Goal: Task Accomplishment & Management: Use online tool/utility

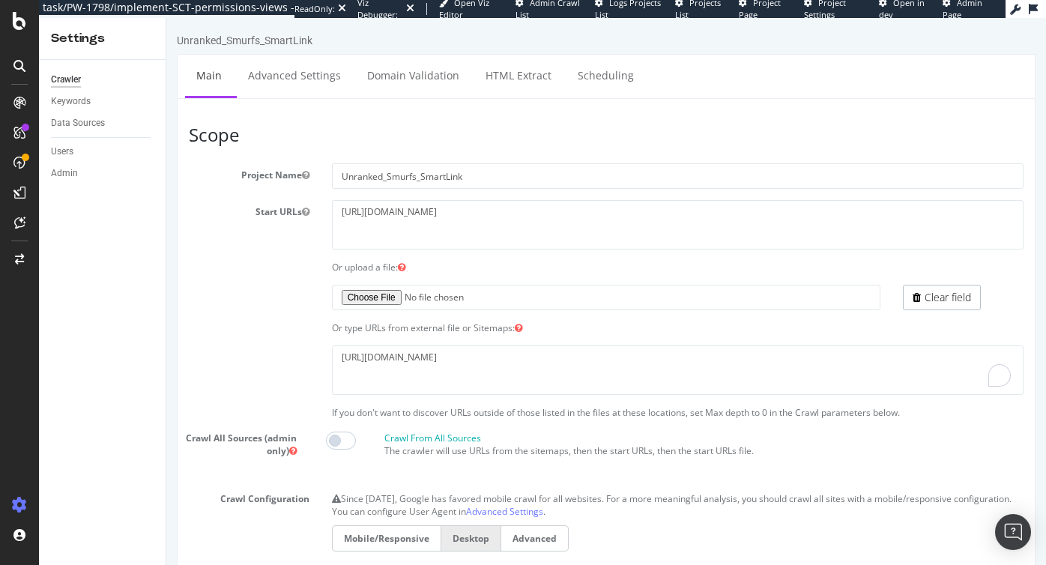
scroll to position [58, 0]
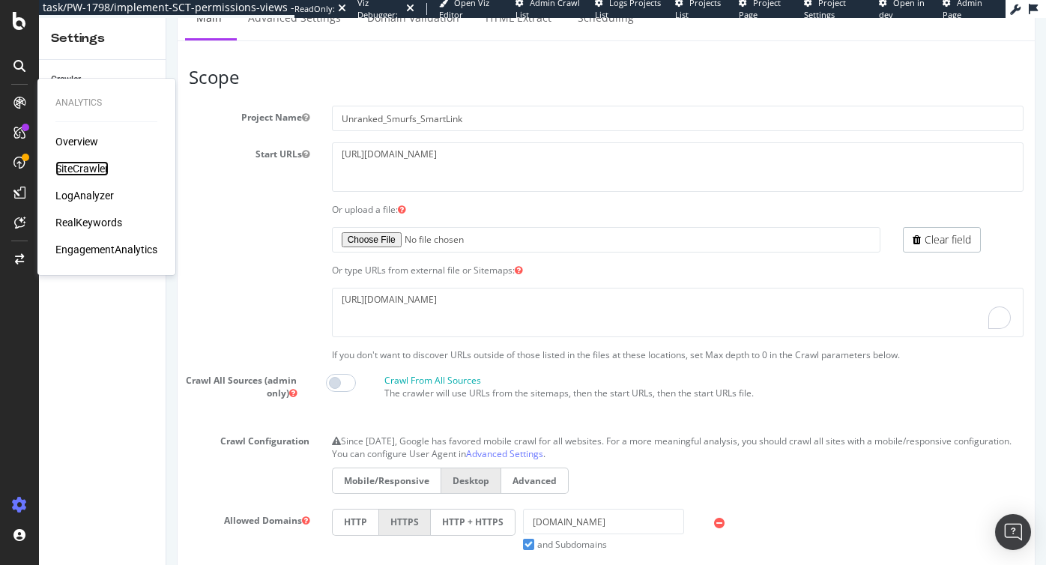
click at [71, 168] on div "SiteCrawler" at bounding box center [81, 168] width 53 height 15
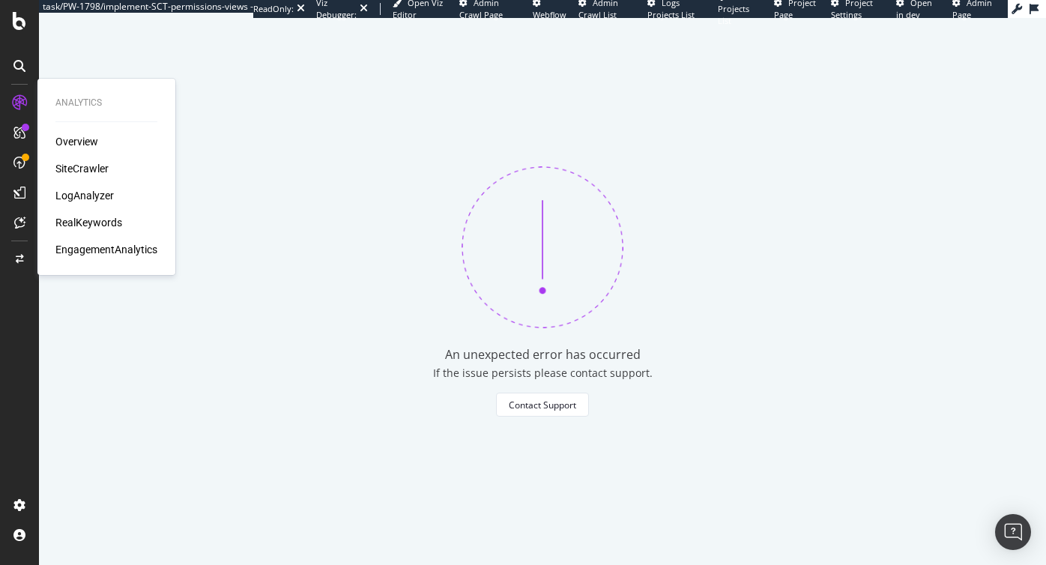
click at [65, 170] on div "SiteCrawler" at bounding box center [81, 168] width 53 height 15
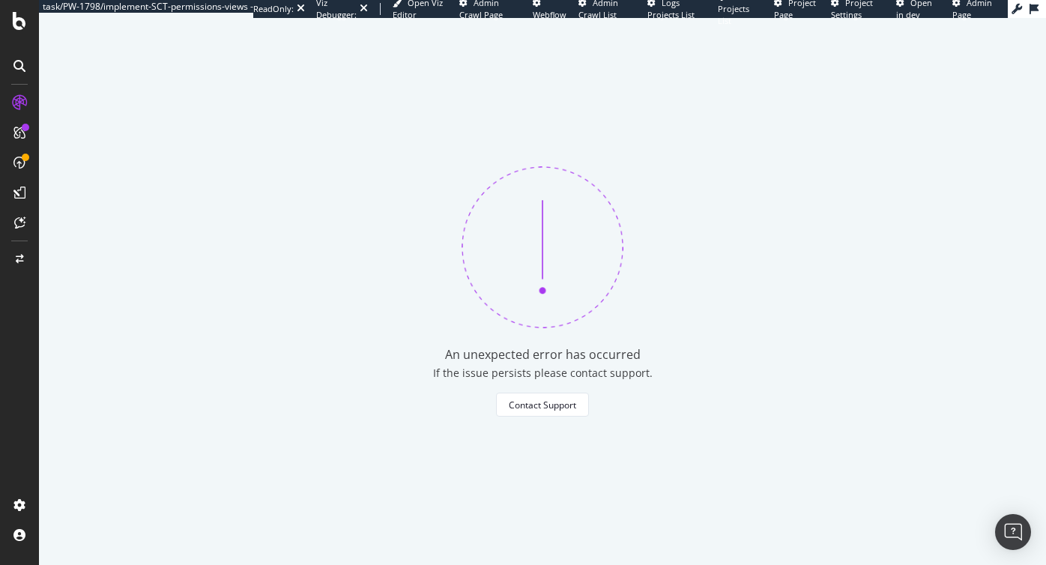
click at [16, 131] on icon at bounding box center [19, 133] width 12 height 12
click at [21, 97] on icon at bounding box center [19, 103] width 12 height 12
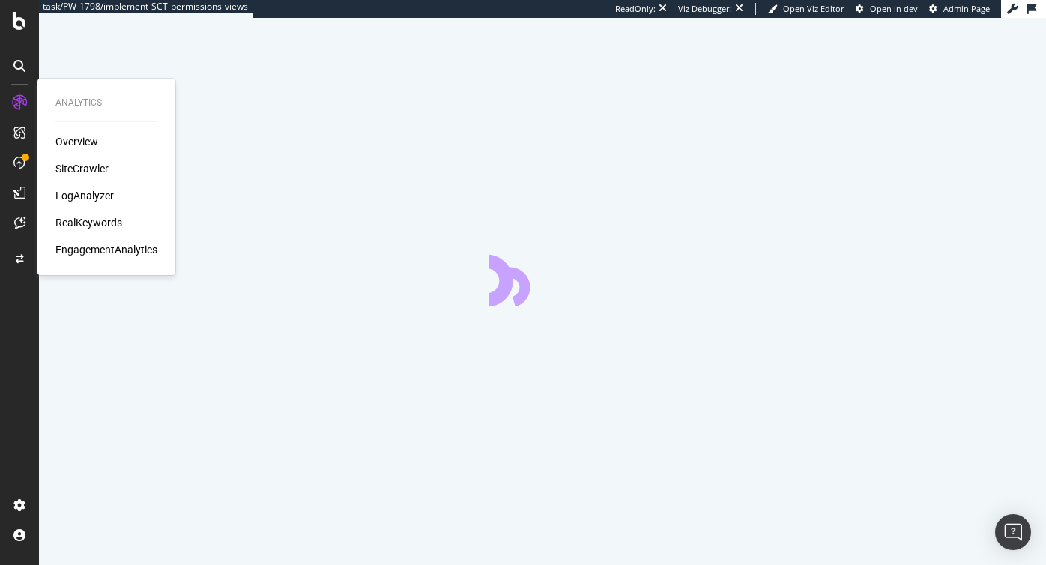
click at [72, 167] on div "SiteCrawler" at bounding box center [81, 168] width 53 height 15
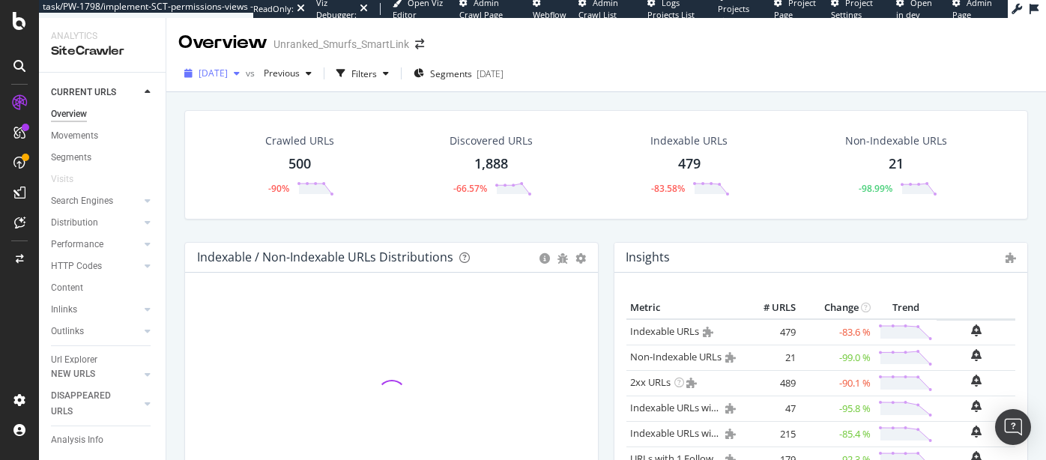
click at [228, 70] on span "2025 Sep. 9th" at bounding box center [213, 73] width 29 height 13
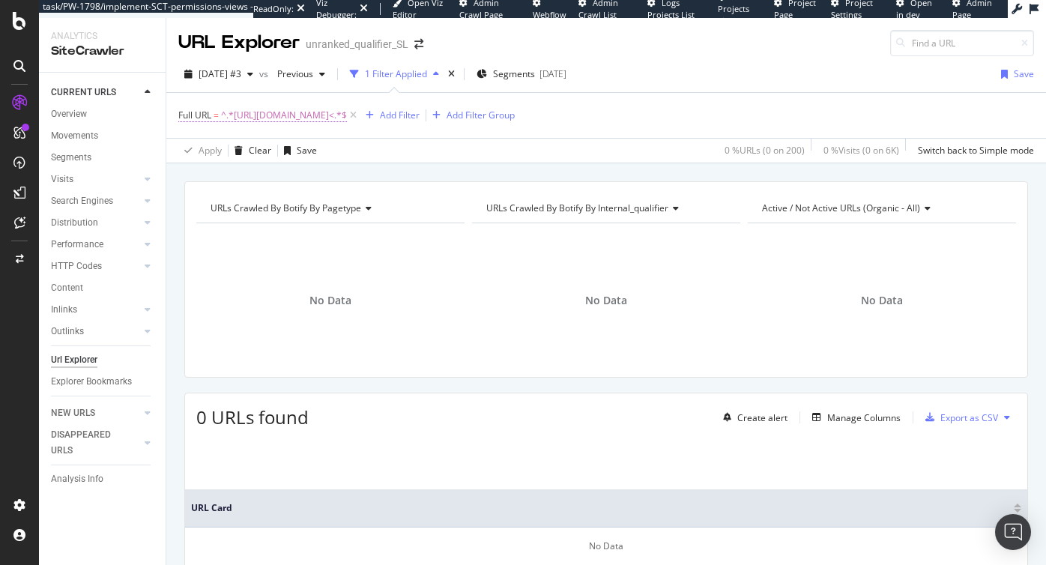
click at [347, 113] on span "^.*https://www.unrankedsmurfs.com/blog/dankest-league-of-legends-memes<.*$" at bounding box center [284, 115] width 126 height 21
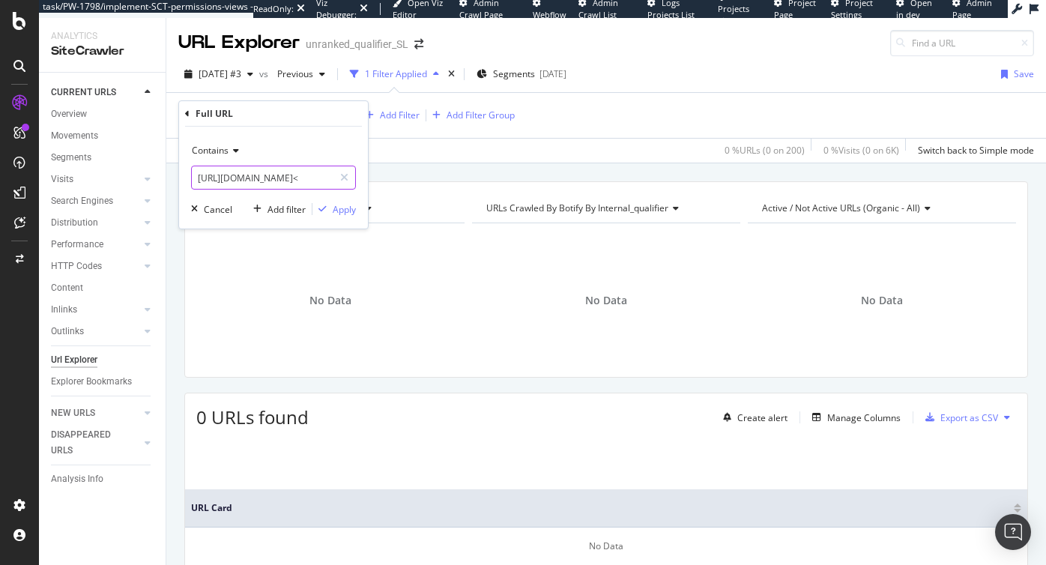
click at [298, 177] on input "https://www.unrankedsmurfs.com/blog/dankest-league-of-legends-memes<" at bounding box center [263, 178] width 142 height 24
type input "https://www.unrankedsmurfs.com/blog/dankest-league-of-legends-memes"
click at [334, 211] on div "Apply" at bounding box center [344, 209] width 23 height 13
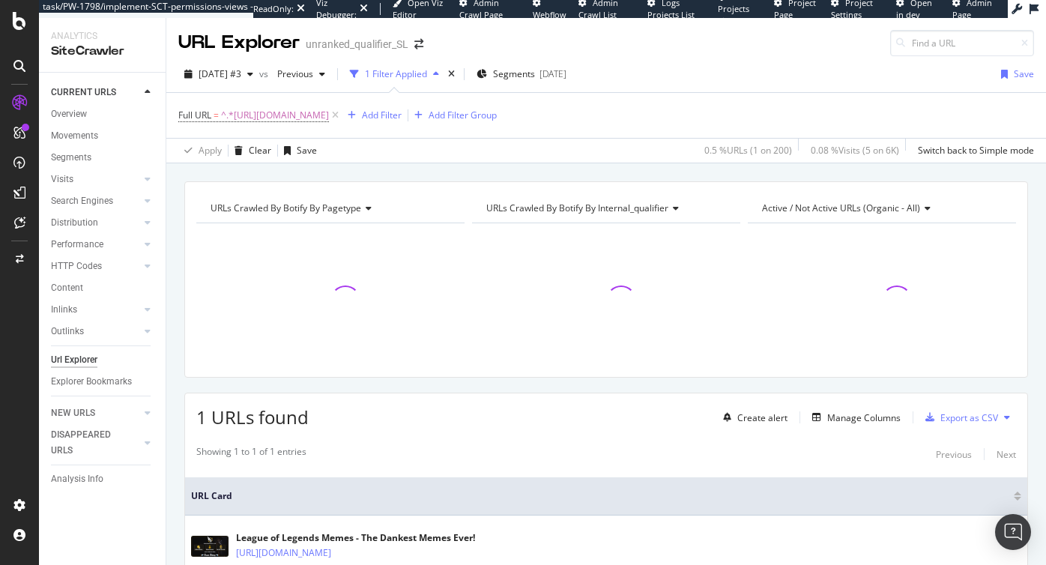
scroll to position [105, 0]
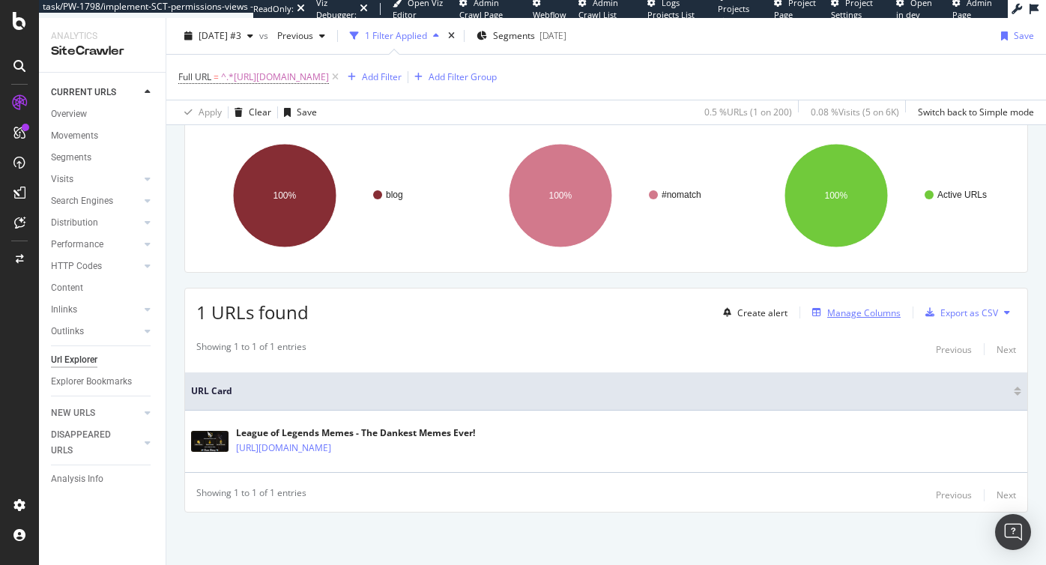
click at [837, 317] on div "Manage Columns" at bounding box center [863, 313] width 73 height 13
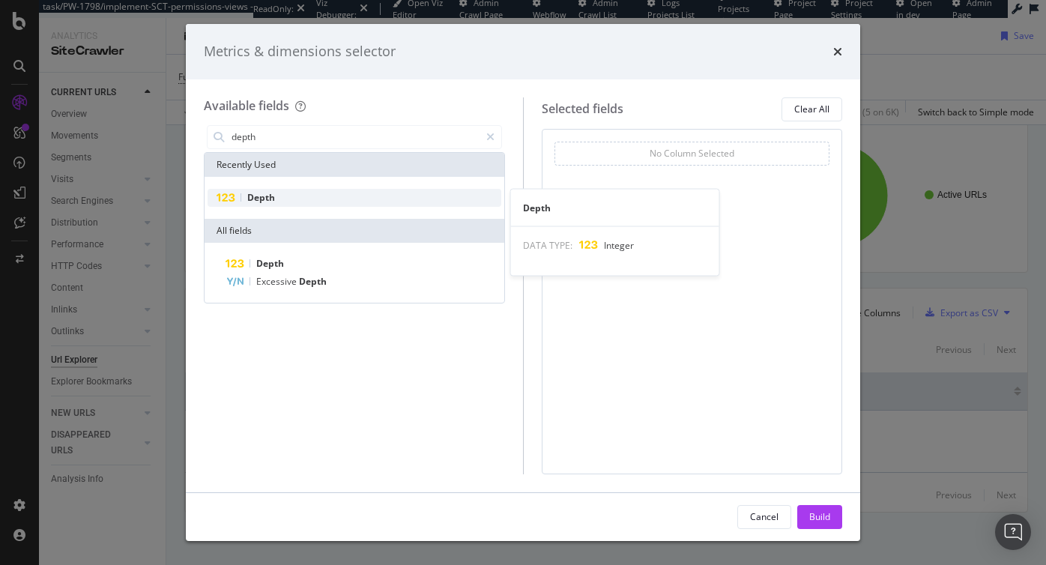
type input "depth"
click at [369, 195] on div "Depth" at bounding box center [355, 198] width 294 height 18
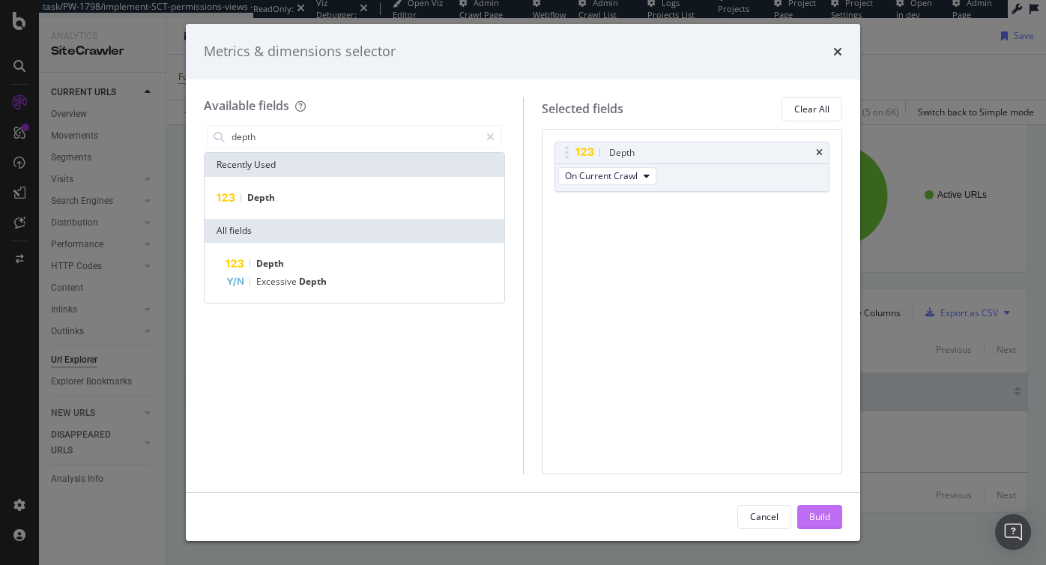
click at [820, 517] on div "Build" at bounding box center [819, 516] width 21 height 13
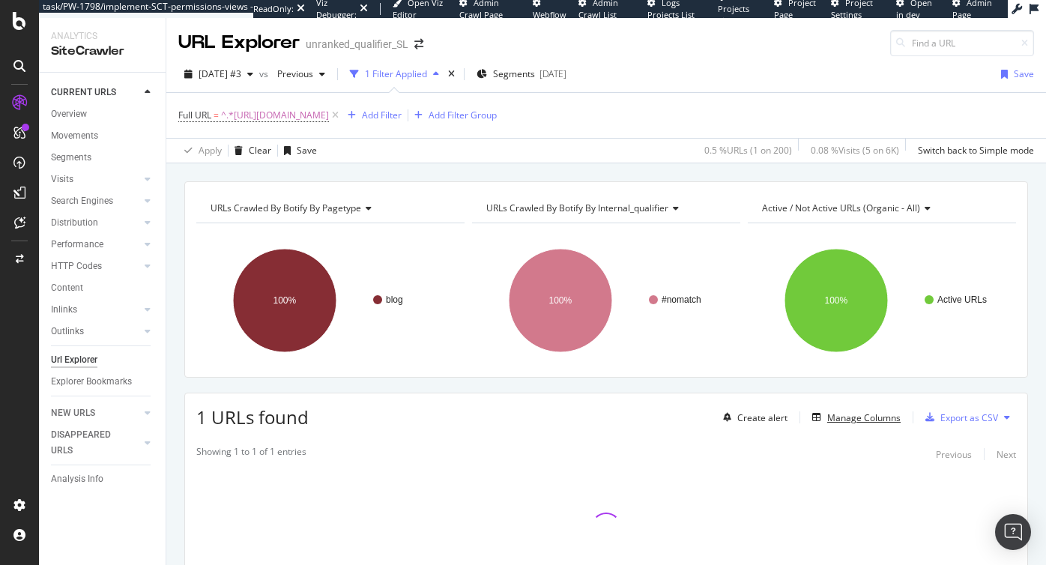
scroll to position [105, 0]
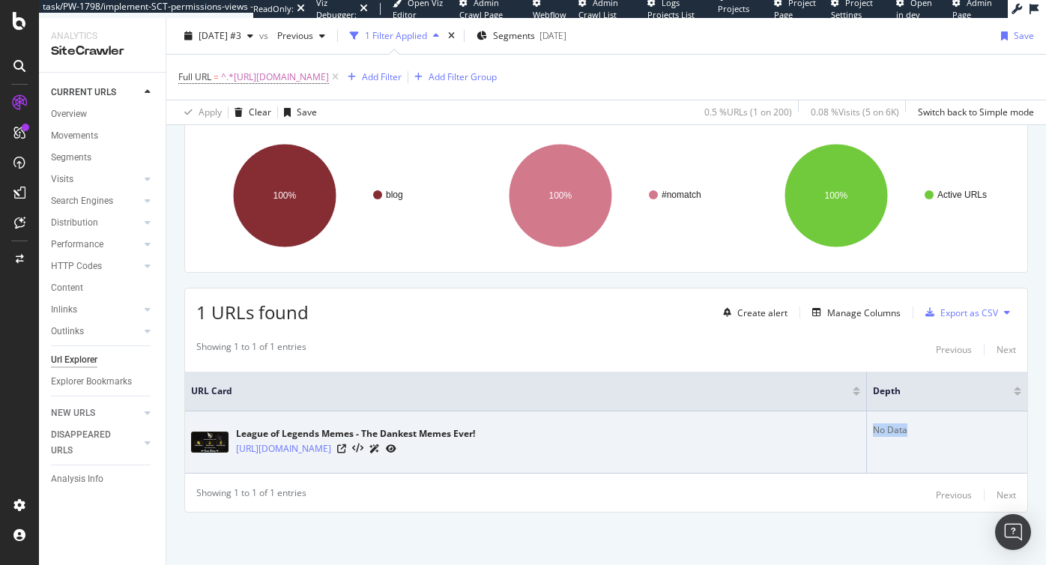
drag, startPoint x: 901, startPoint y: 431, endPoint x: 946, endPoint y: 429, distance: 45.0
click at [946, 429] on td "No Data" at bounding box center [947, 442] width 160 height 62
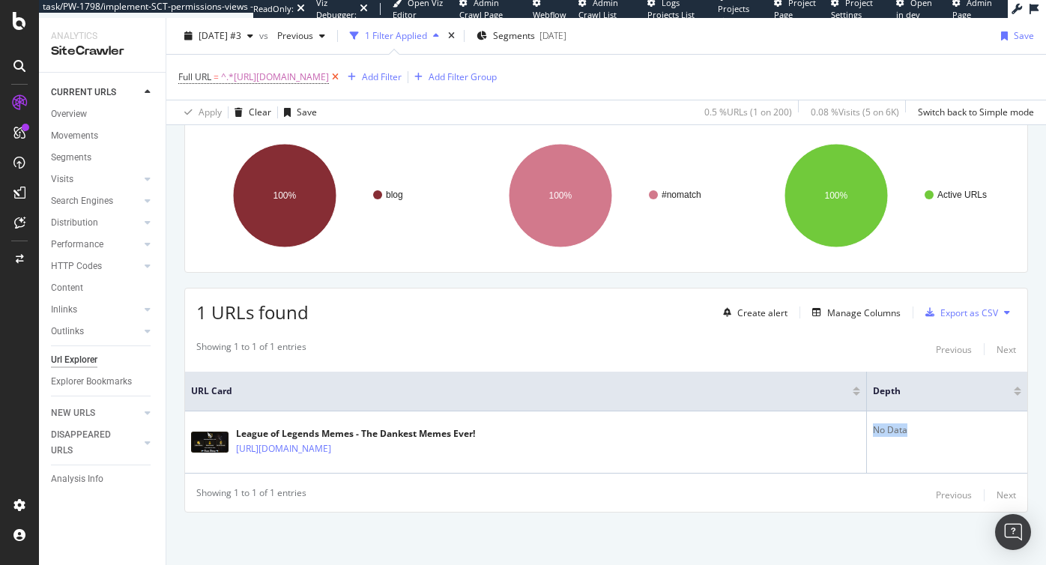
click at [342, 76] on icon at bounding box center [335, 77] width 13 height 15
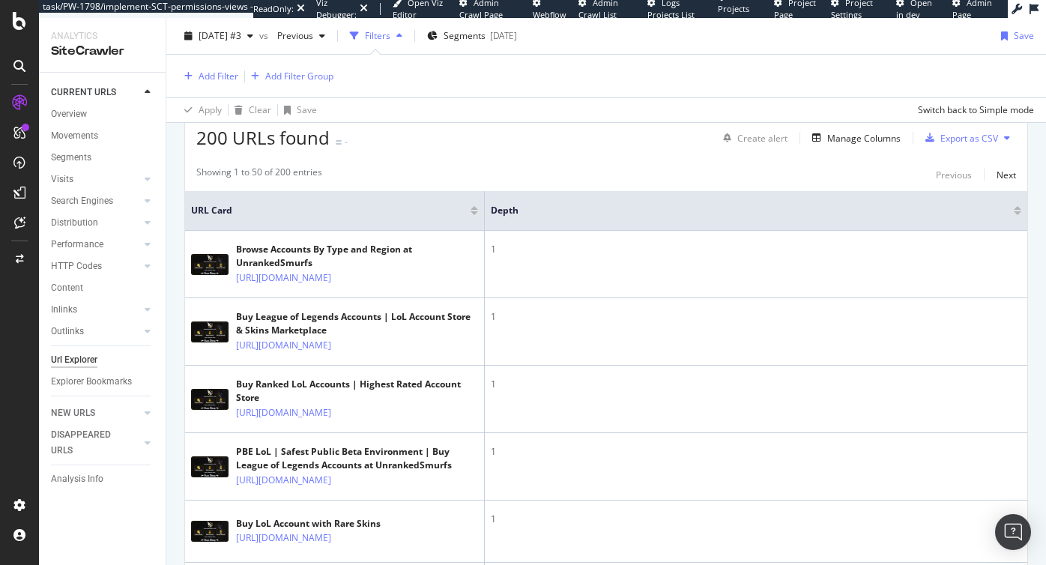
scroll to position [279, 0]
click at [1019, 205] on div at bounding box center [1017, 207] width 7 height 4
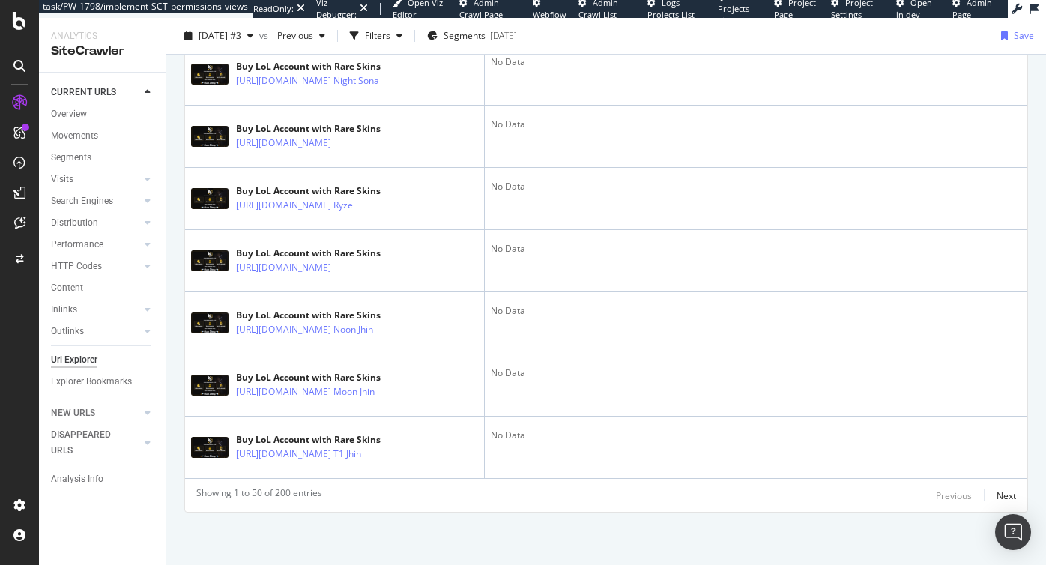
scroll to position [3649, 0]
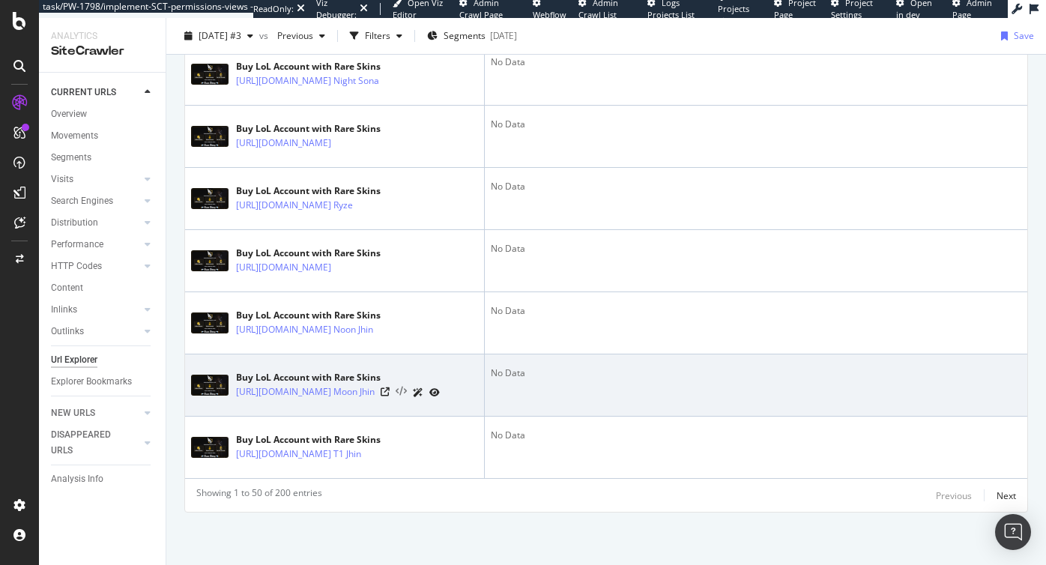
click at [407, 387] on icon at bounding box center [401, 392] width 11 height 10
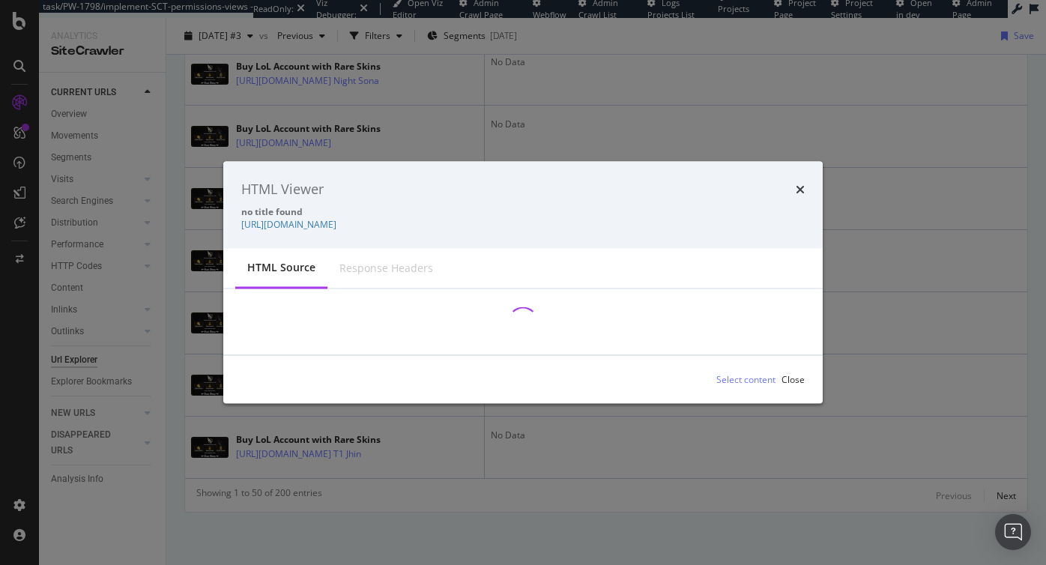
click at [689, 136] on div "HTML Viewer no title found https://www.unrankedsmurfs.com/league-of-legends/buy…" at bounding box center [523, 282] width 1046 height 565
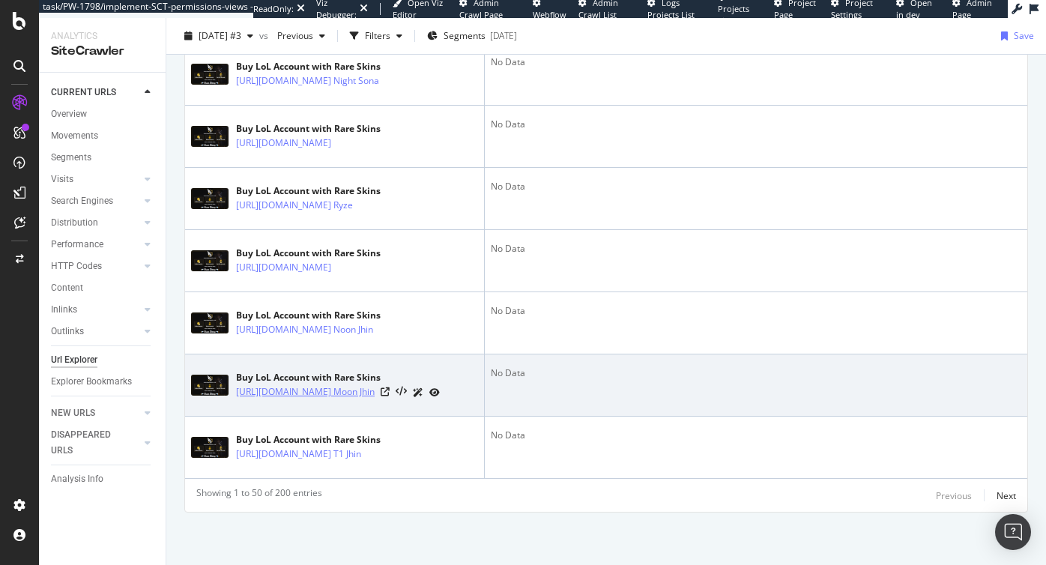
click at [242, 384] on link "https://www.unrankedsmurfs.com/league-of-legends/buy-skins?skins=Blood Moon Jhin" at bounding box center [305, 391] width 139 height 15
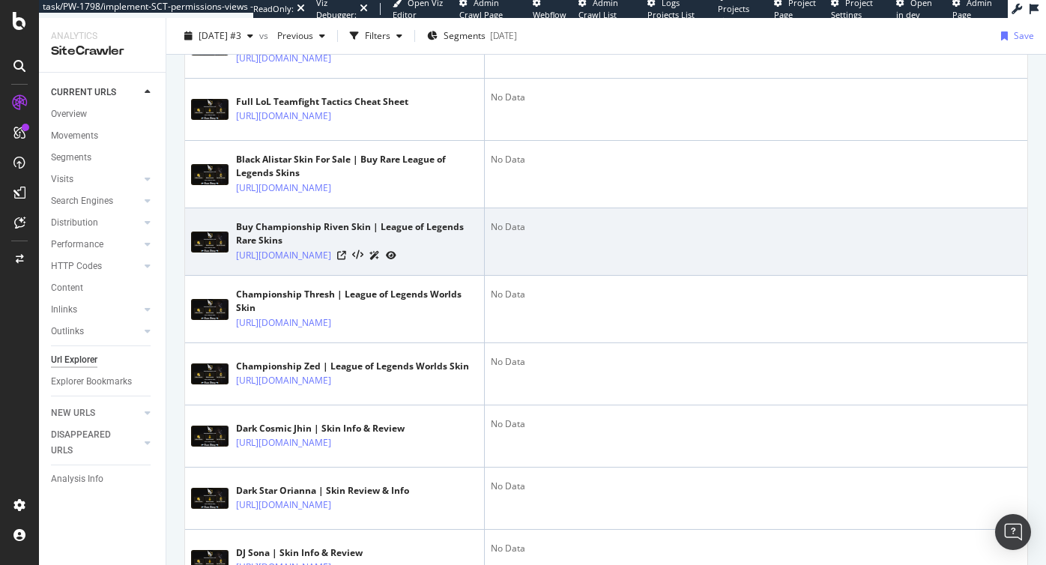
scroll to position [0, 0]
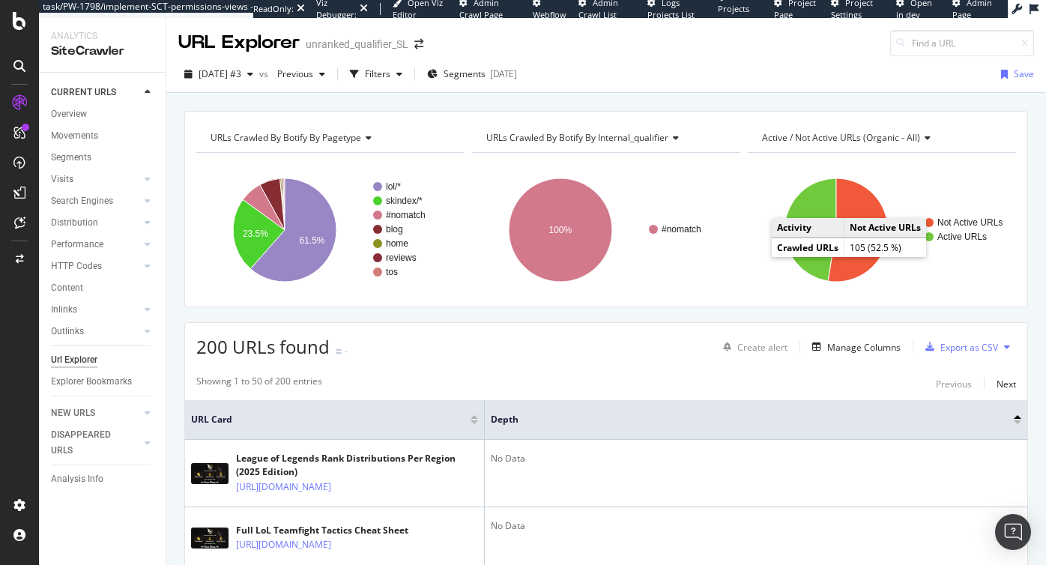
click at [1016, 423] on div at bounding box center [1017, 422] width 7 height 4
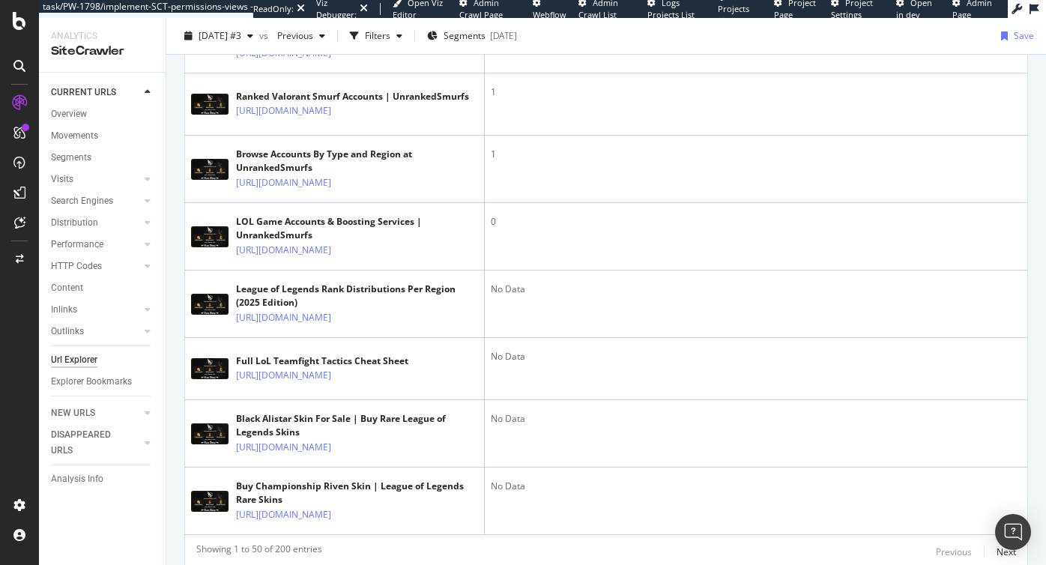
scroll to position [4064, 0]
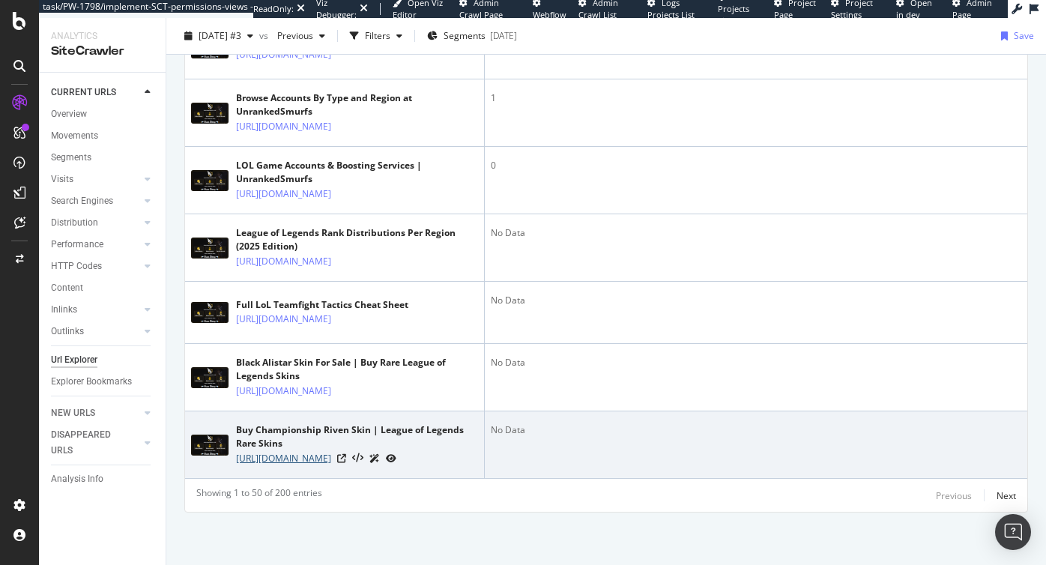
drag, startPoint x: 340, startPoint y: 465, endPoint x: 202, endPoint y: 471, distance: 138.0
drag, startPoint x: 234, startPoint y: 443, endPoint x: 327, endPoint y: 467, distance: 96.0
click at [327, 467] on td "Buy Championship Riven Skin | League of Legends Rare Skins https://www.unranked…" at bounding box center [335, 444] width 300 height 67
copy link "https://www.unrankedsmurfs.com/skins/championship-riven"
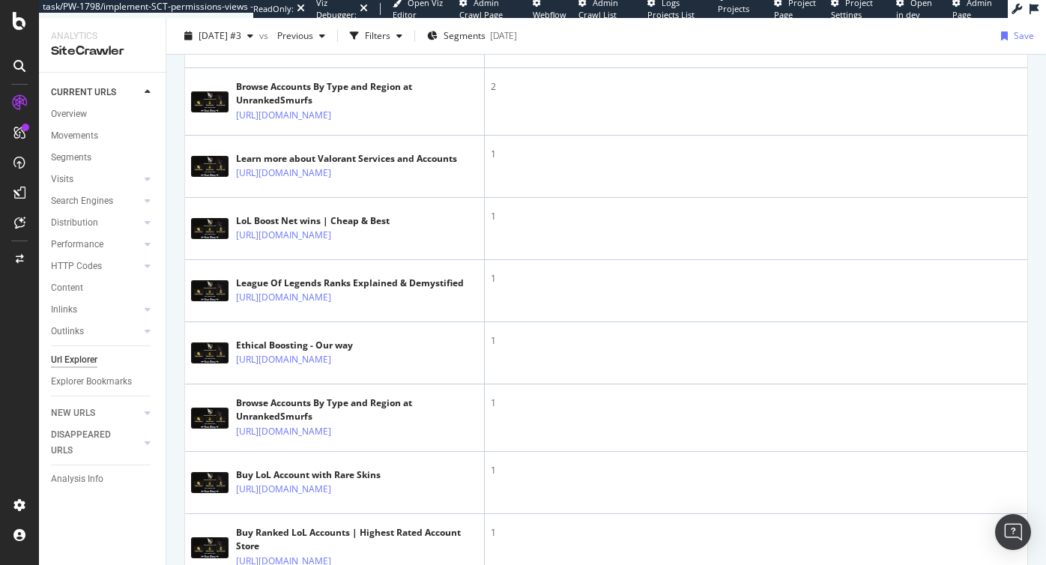
scroll to position [0, 0]
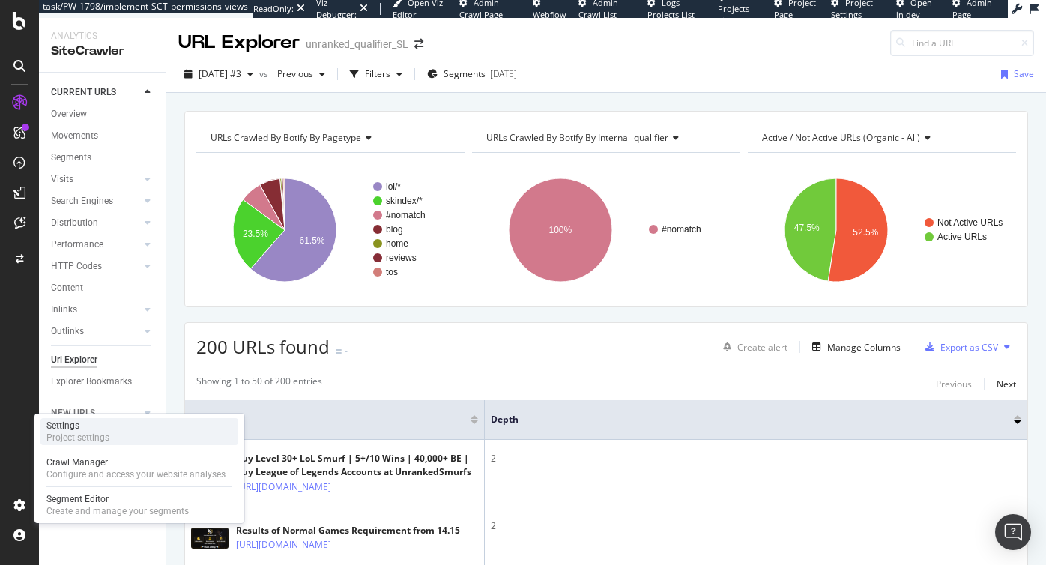
click at [89, 434] on div "Project settings" at bounding box center [77, 438] width 63 height 12
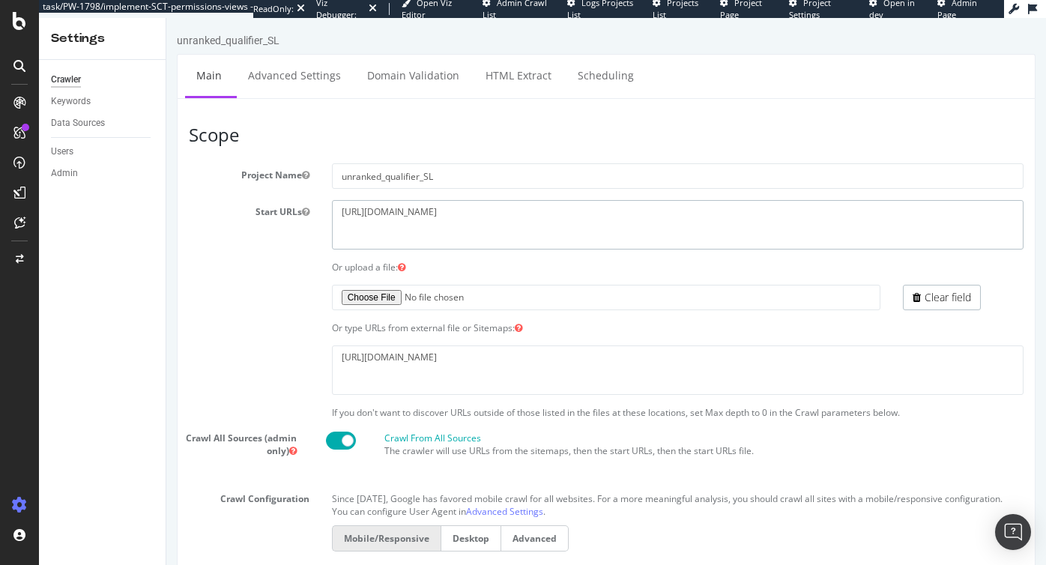
click at [500, 212] on textarea "https://www.unrankedsmurfs.com/league-of-legends/" at bounding box center [678, 224] width 692 height 49
click at [273, 307] on div "Clear field" at bounding box center [606, 297] width 857 height 25
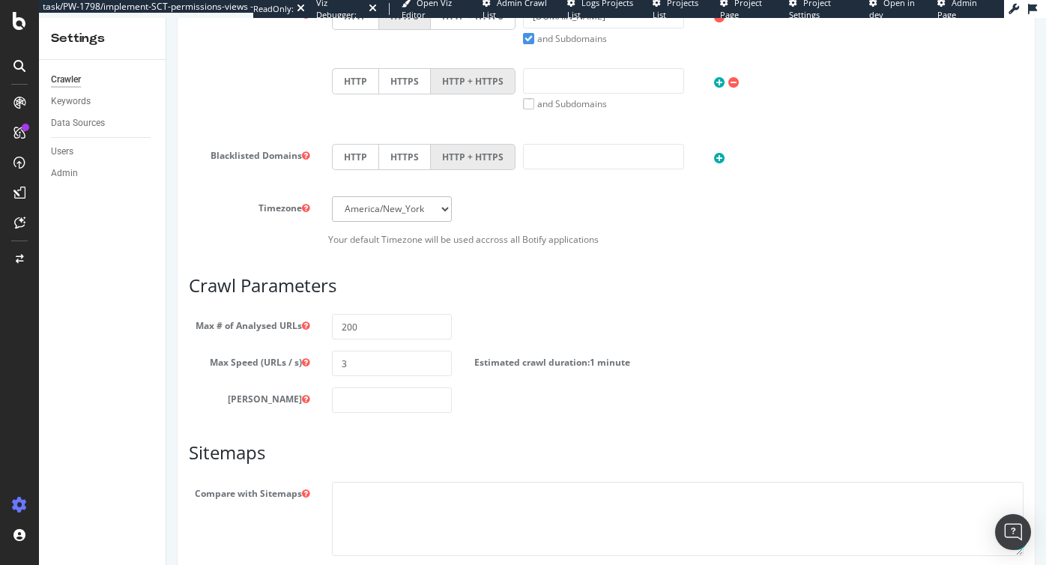
scroll to position [692, 0]
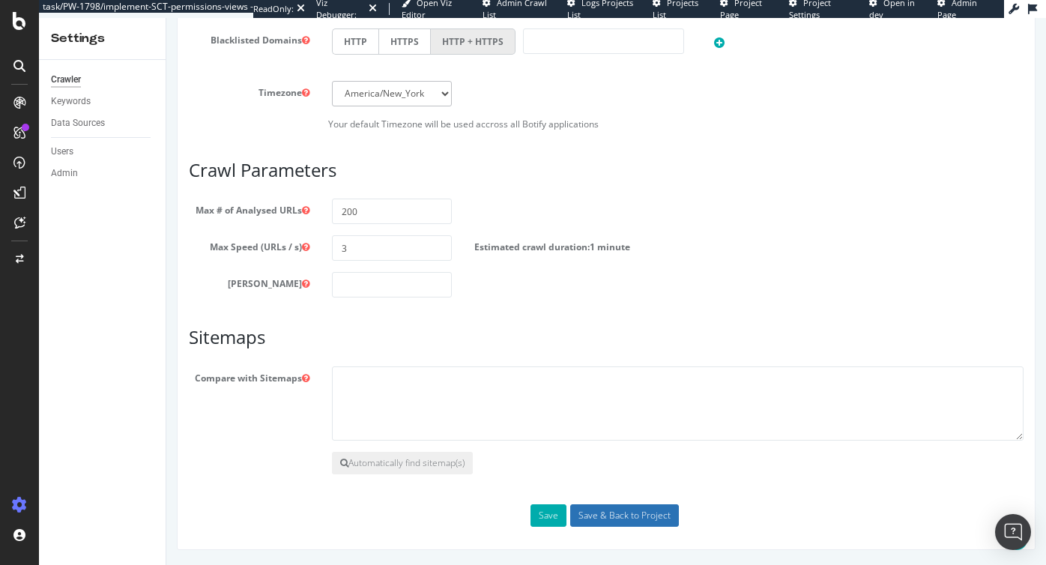
click at [595, 513] on input "Save & Back to Project" at bounding box center [624, 515] width 109 height 22
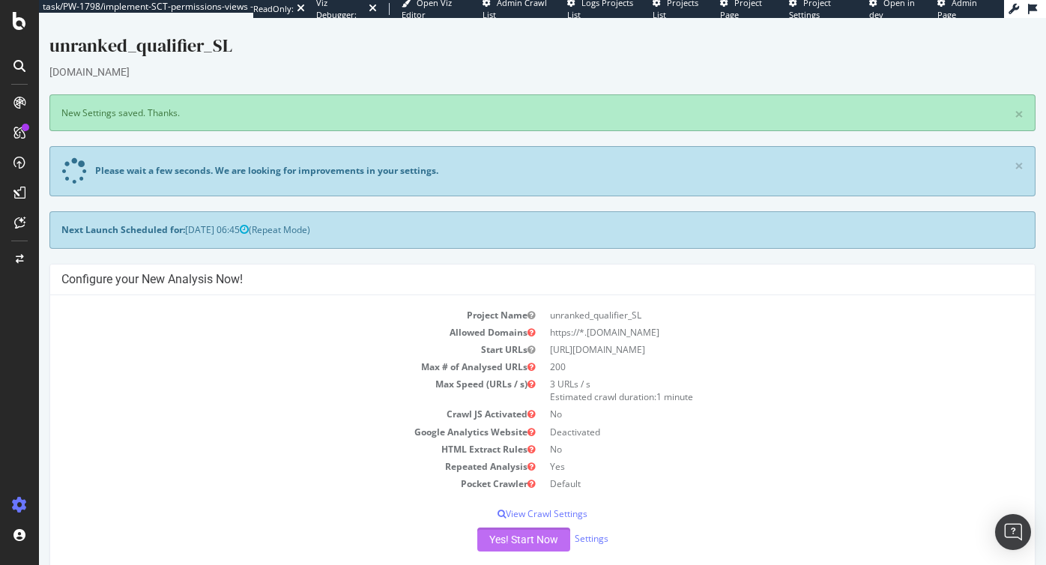
click at [513, 545] on button "Yes! Start Now" at bounding box center [523, 540] width 93 height 24
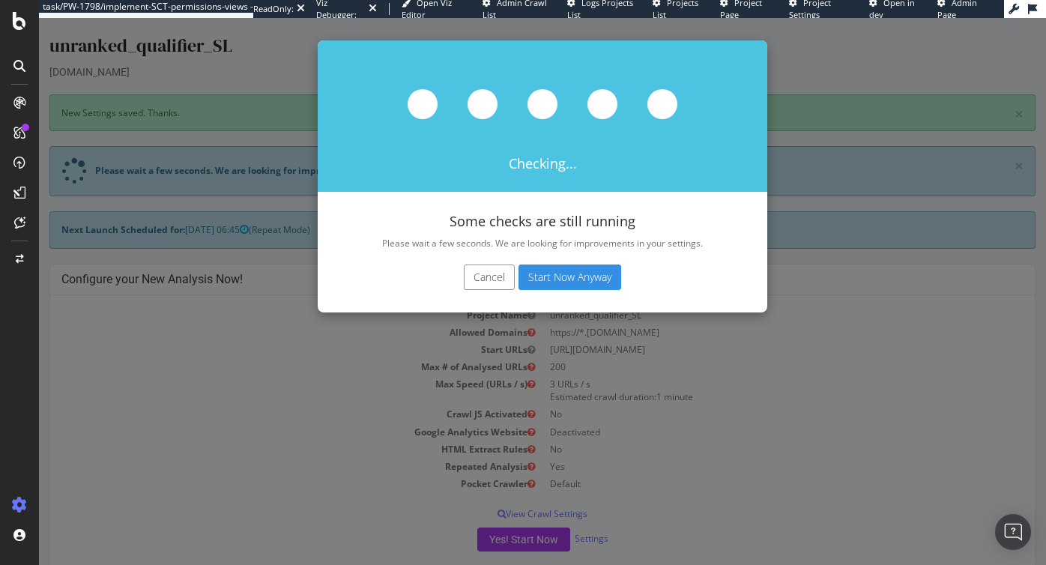
click at [570, 280] on button "Start Now Anyway" at bounding box center [570, 277] width 103 height 25
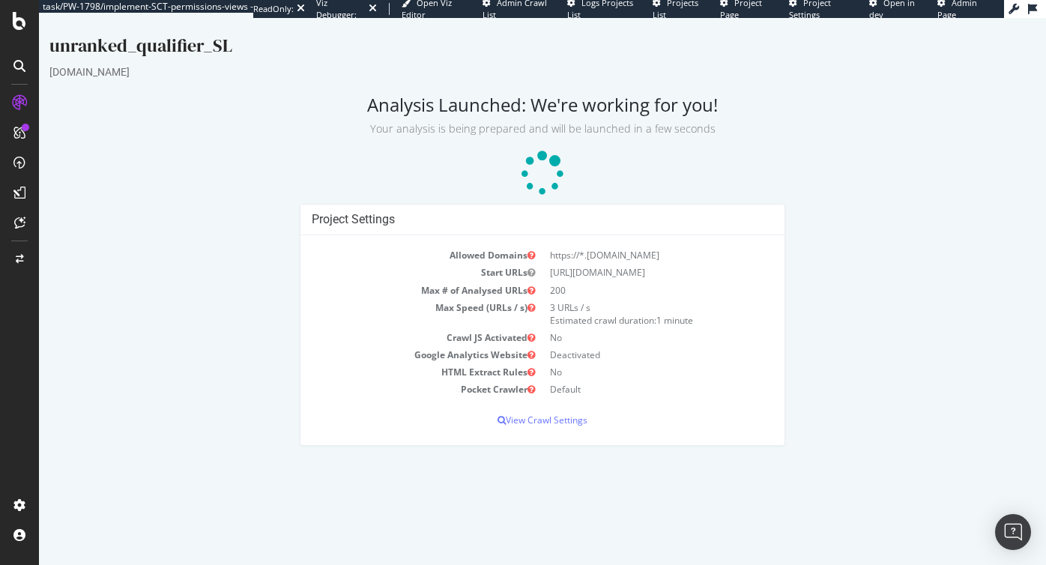
click at [600, 251] on td "https://*.[DOMAIN_NAME]" at bounding box center [658, 255] width 231 height 17
click at [632, 252] on td "https://*.[DOMAIN_NAME]" at bounding box center [658, 255] width 231 height 17
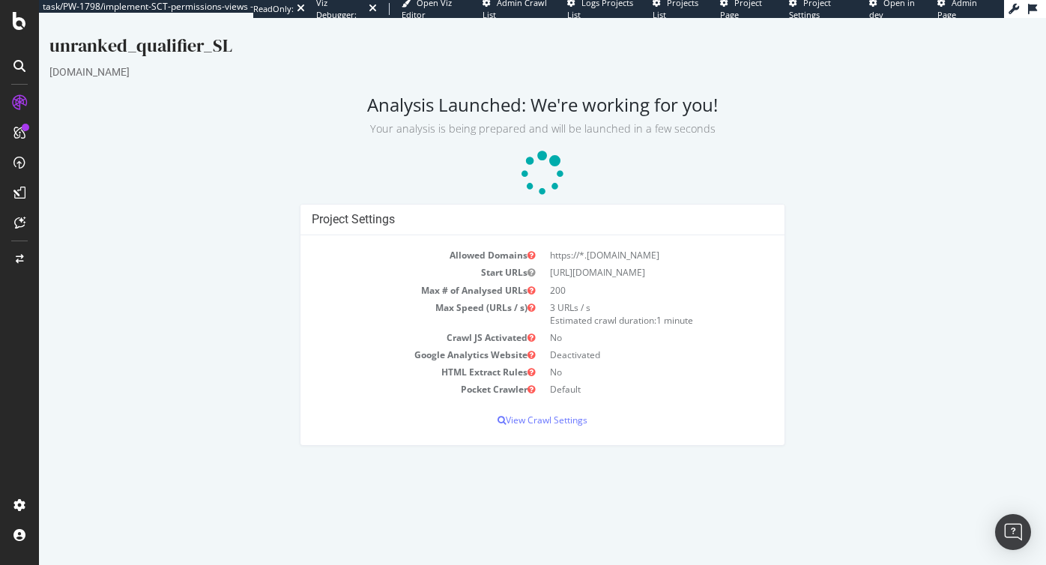
drag, startPoint x: 681, startPoint y: 257, endPoint x: 546, endPoint y: 256, distance: 134.9
click at [546, 256] on td "https://*.[DOMAIN_NAME]" at bounding box center [658, 255] width 231 height 17
click at [624, 256] on td "https://*.[DOMAIN_NAME]" at bounding box center [658, 255] width 231 height 17
click at [668, 253] on td "https://*.[DOMAIN_NAME]" at bounding box center [658, 255] width 231 height 17
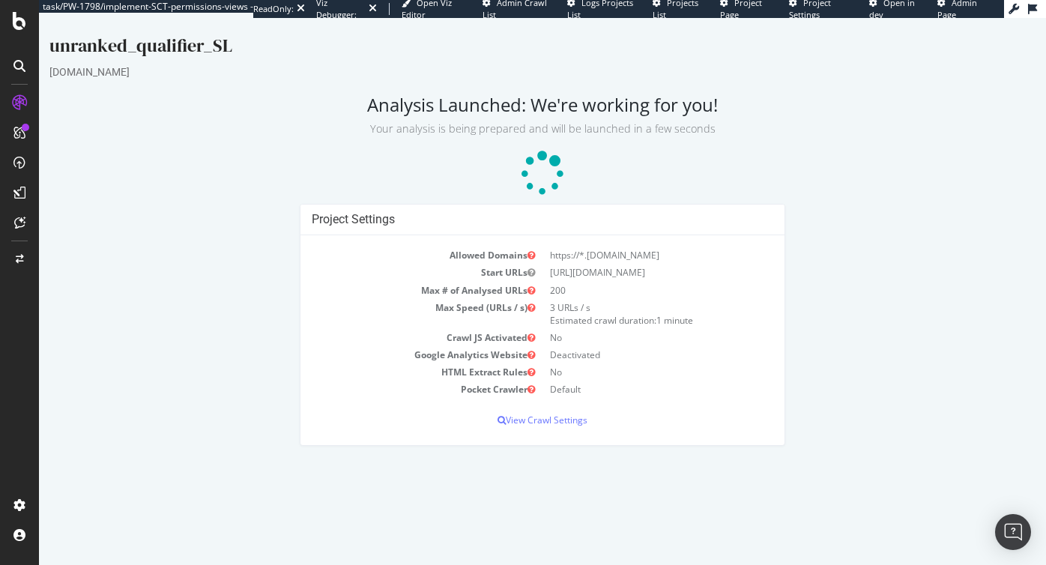
click at [668, 253] on td "https://*.[DOMAIN_NAME]" at bounding box center [658, 255] width 231 height 17
drag, startPoint x: 580, startPoint y: 254, endPoint x: 707, endPoint y: 253, distance: 126.7
click at [707, 253] on td "https://*.[DOMAIN_NAME]" at bounding box center [658, 255] width 231 height 17
click at [558, 255] on td "https://*.[DOMAIN_NAME]" at bounding box center [658, 255] width 231 height 17
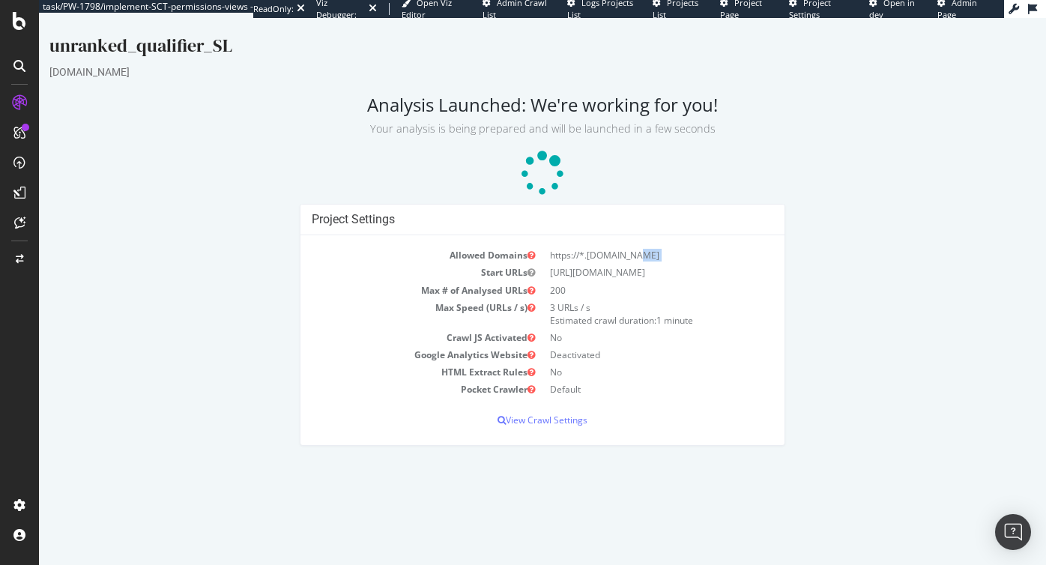
click at [558, 255] on td "https://*.[DOMAIN_NAME]" at bounding box center [658, 255] width 231 height 17
drag, startPoint x: 550, startPoint y: 274, endPoint x: 757, endPoint y: 276, distance: 206.9
click at [757, 276] on td "[URL][DOMAIN_NAME]" at bounding box center [658, 272] width 231 height 17
drag, startPoint x: 549, startPoint y: 307, endPoint x: 705, endPoint y: 319, distance: 156.4
click at [705, 319] on td "3 URLs / s Estimated crawl duration: 1 minute" at bounding box center [658, 314] width 231 height 30
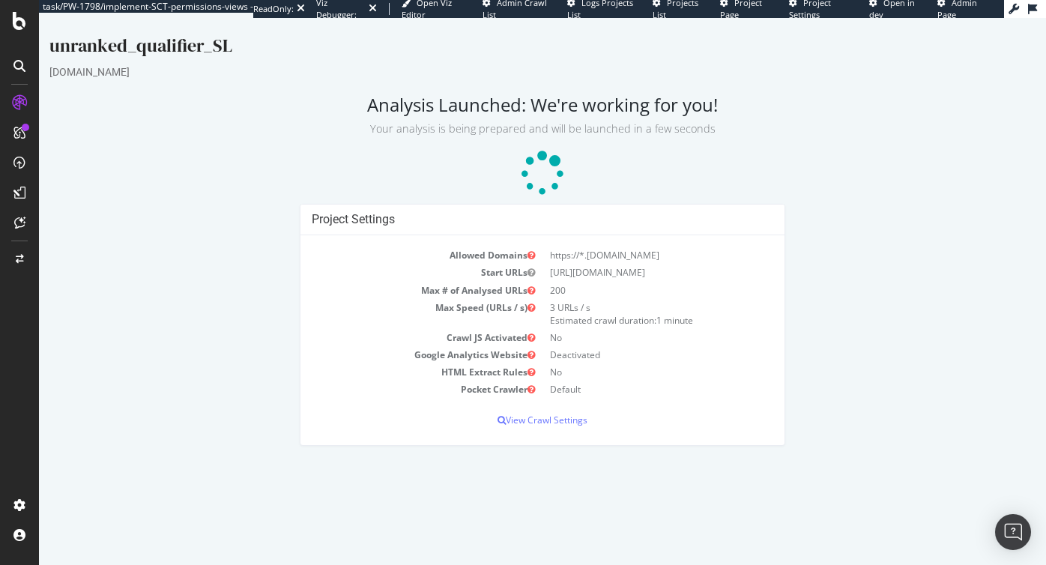
click at [564, 351] on td "Deactivated" at bounding box center [658, 354] width 231 height 17
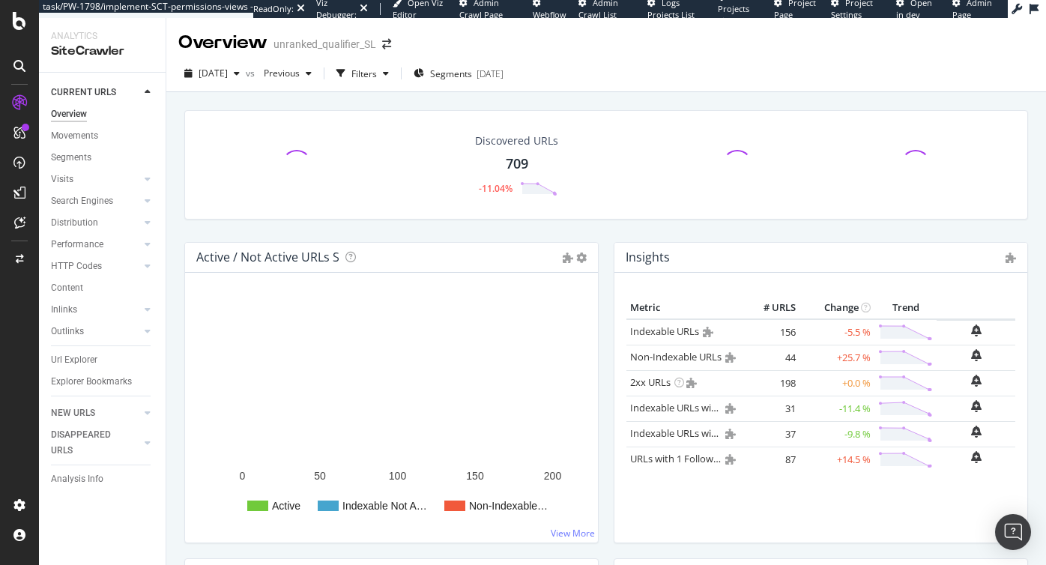
click at [701, 64] on div "2025 Sep. 10th vs Previous Filters Segments 2025-03-10" at bounding box center [606, 76] width 880 height 30
click at [86, 357] on div "Url Explorer" at bounding box center [74, 360] width 46 height 16
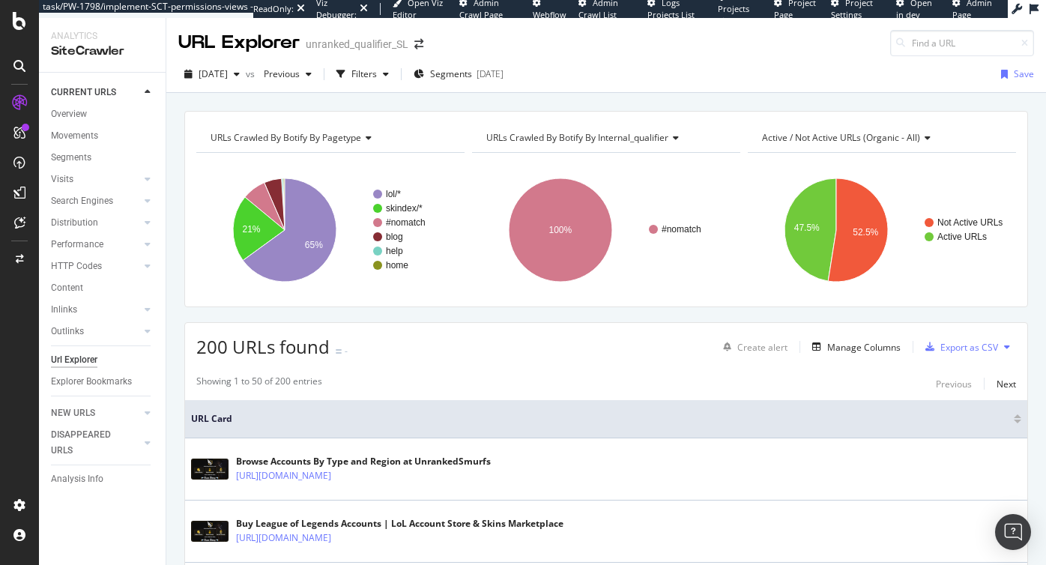
click at [624, 47] on div "URL Explorer unranked_qualifier_SL" at bounding box center [606, 37] width 880 height 38
click at [849, 346] on div "Manage Columns" at bounding box center [863, 347] width 73 height 13
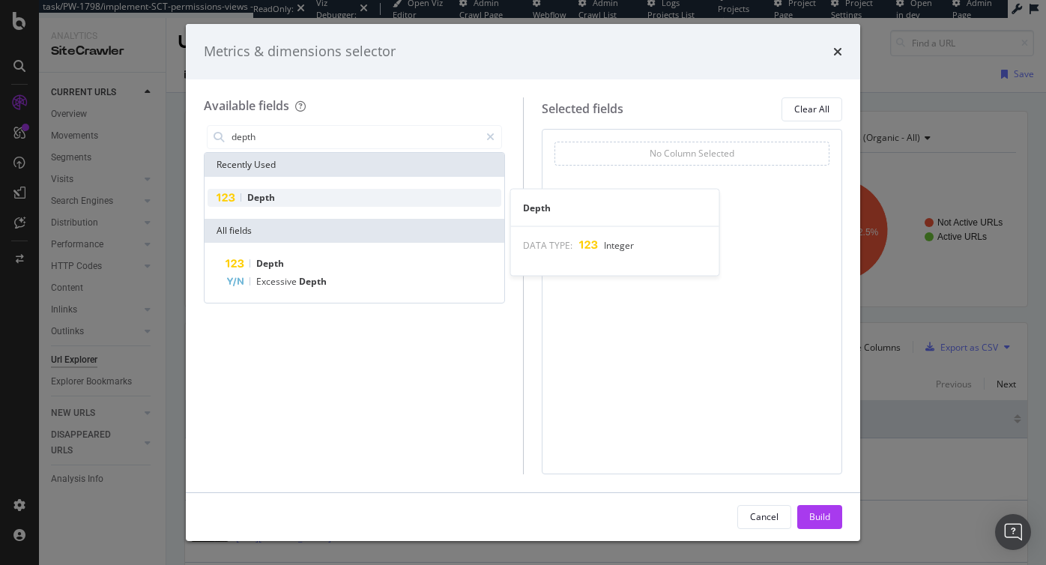
type input "depth"
click at [261, 196] on span "Depth" at bounding box center [261, 197] width 28 height 13
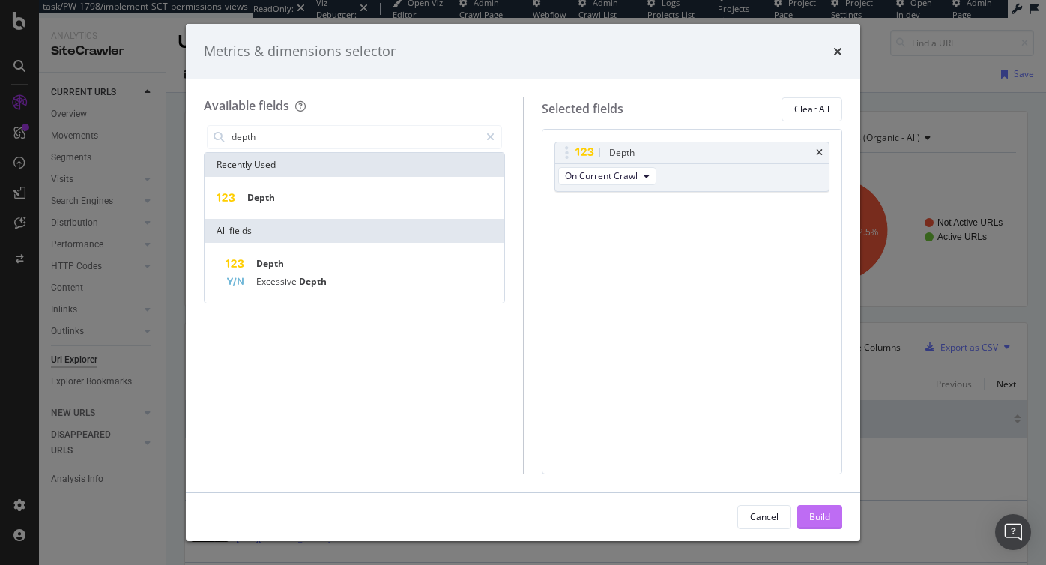
click at [828, 516] on div "Build" at bounding box center [819, 516] width 21 height 13
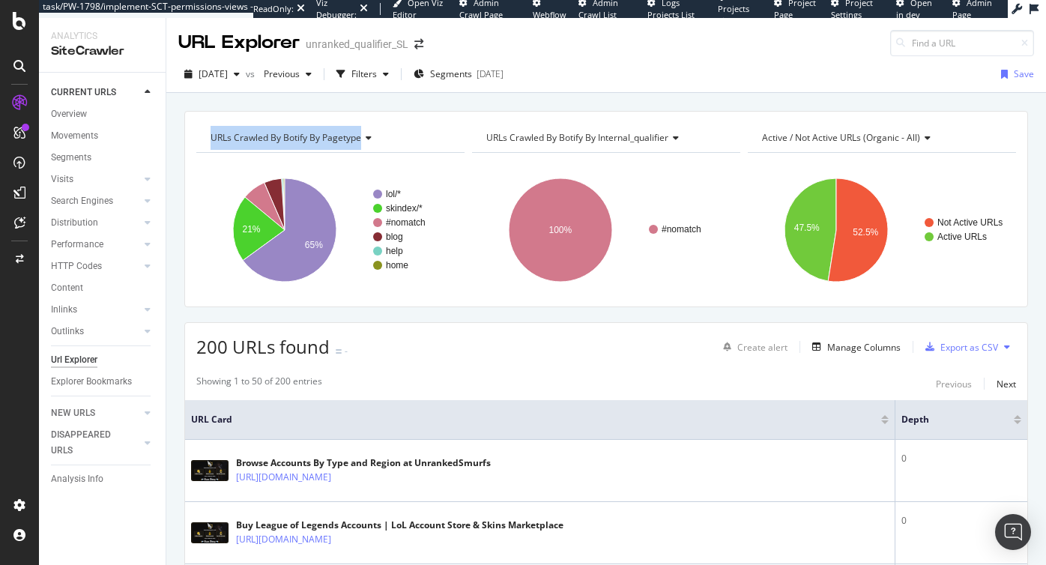
drag, startPoint x: 199, startPoint y: 116, endPoint x: 414, endPoint y: 279, distance: 269.7
click at [414, 279] on div "URLs Crawled By Botify By pagetype Show API Requests Chart (by Value) Table Exp…" at bounding box center [606, 209] width 844 height 196
click at [1019, 417] on div at bounding box center [1017, 417] width 7 height 4
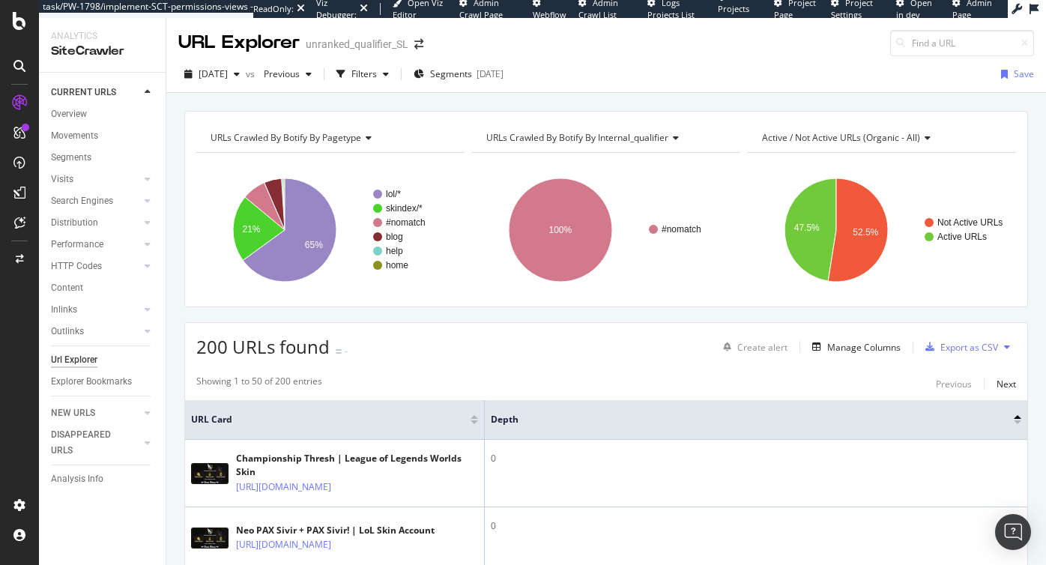
click at [1017, 423] on div at bounding box center [1017, 422] width 7 height 4
click at [79, 478] on div "Analysis Info" at bounding box center [77, 479] width 52 height 16
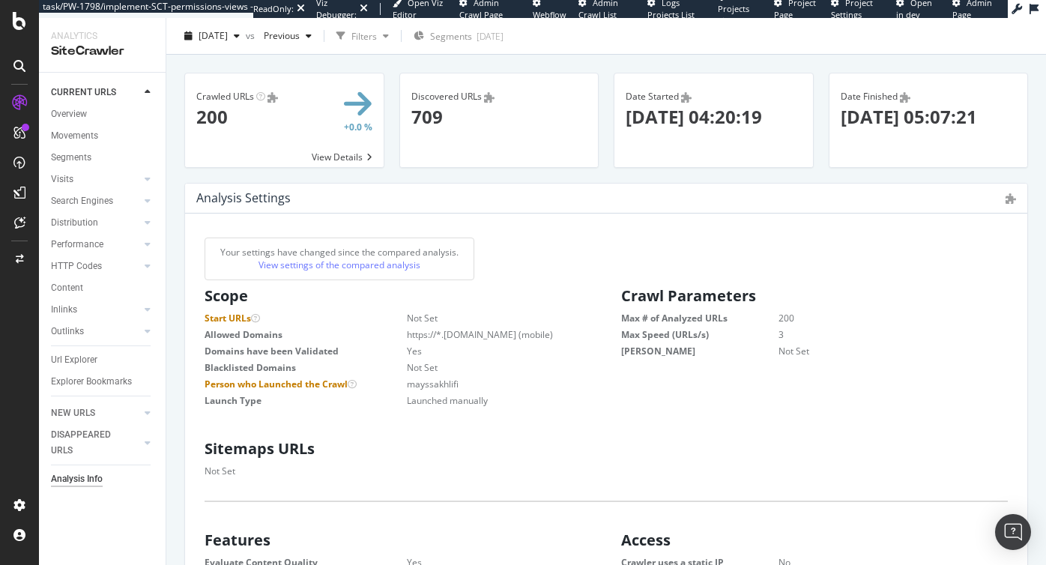
scroll to position [44, 0]
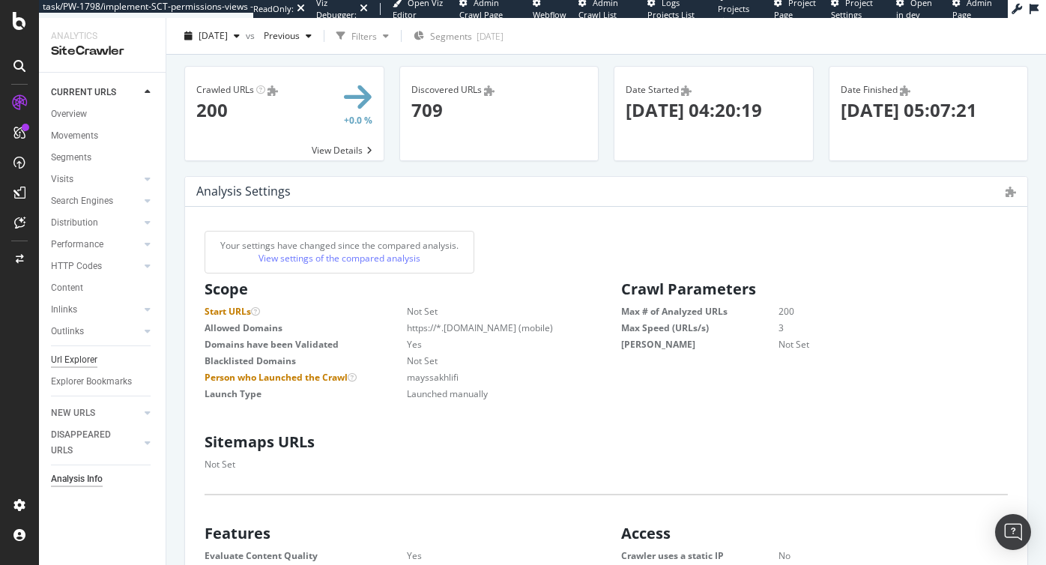
click at [79, 361] on div "Url Explorer" at bounding box center [74, 360] width 46 height 16
